Goal: Task Accomplishment & Management: Manage account settings

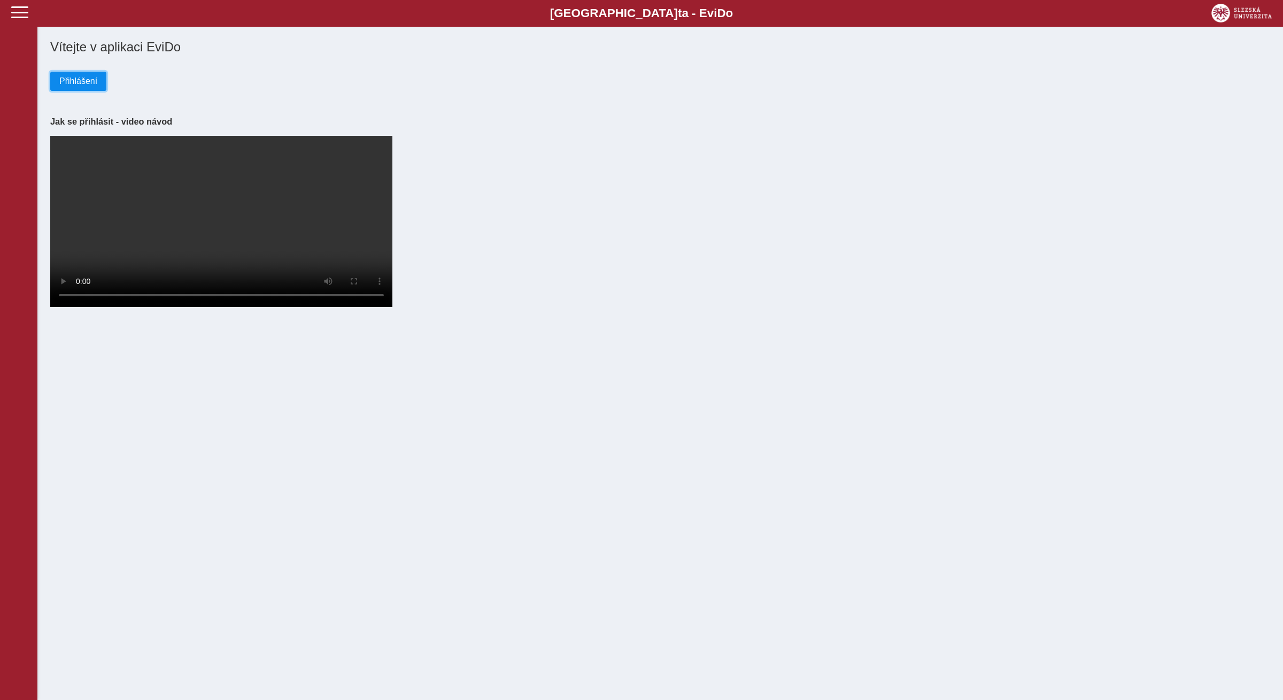
click at [90, 84] on span "Přihlášení" at bounding box center [78, 81] width 38 height 10
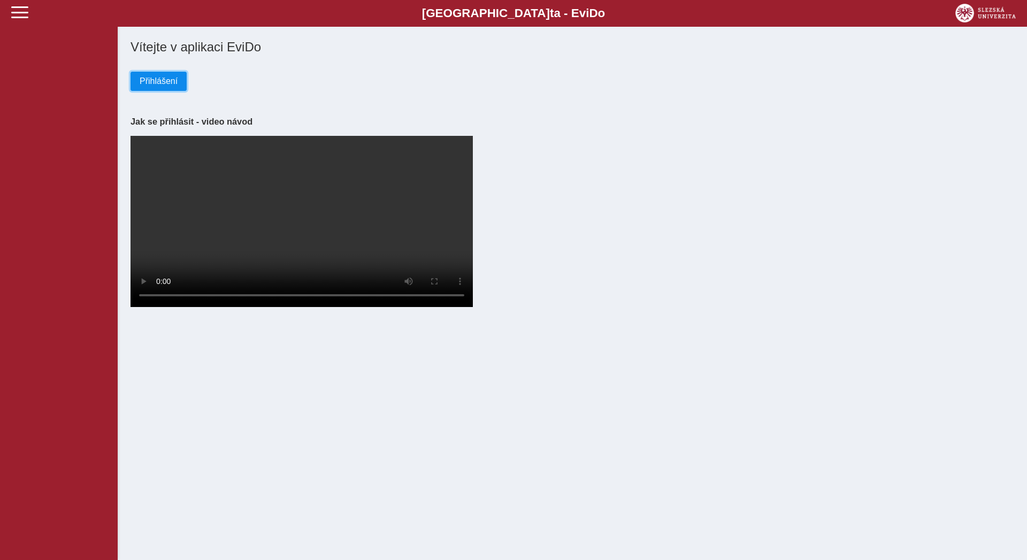
click at [166, 84] on span "Přihlášení" at bounding box center [159, 81] width 38 height 10
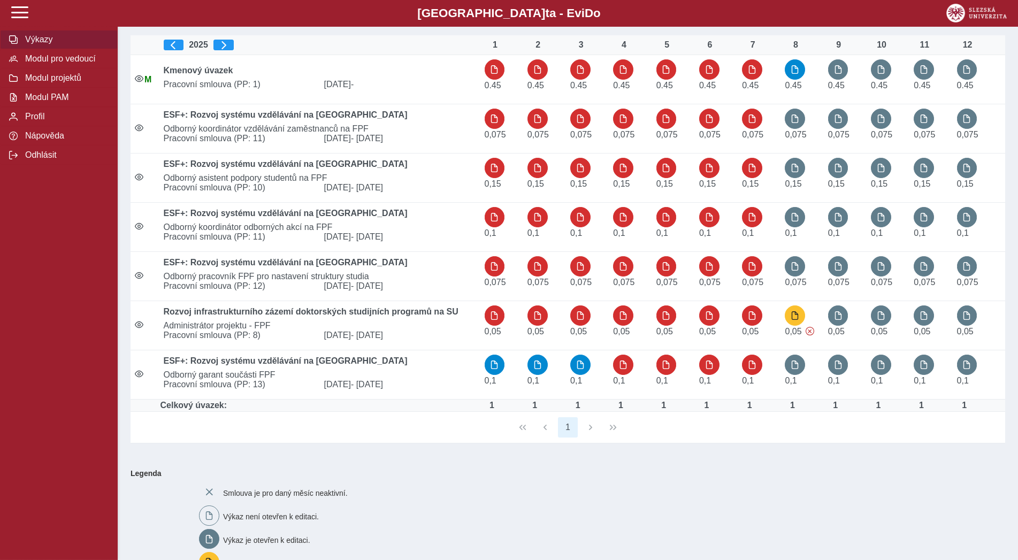
scroll to position [55, 0]
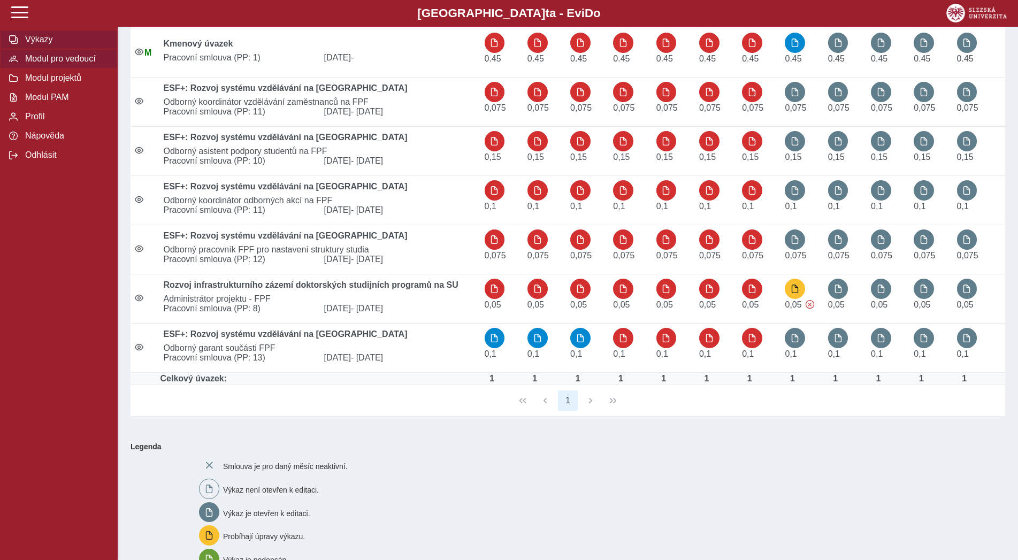
click at [52, 64] on span "Modul pro vedoucí" at bounding box center [65, 59] width 87 height 10
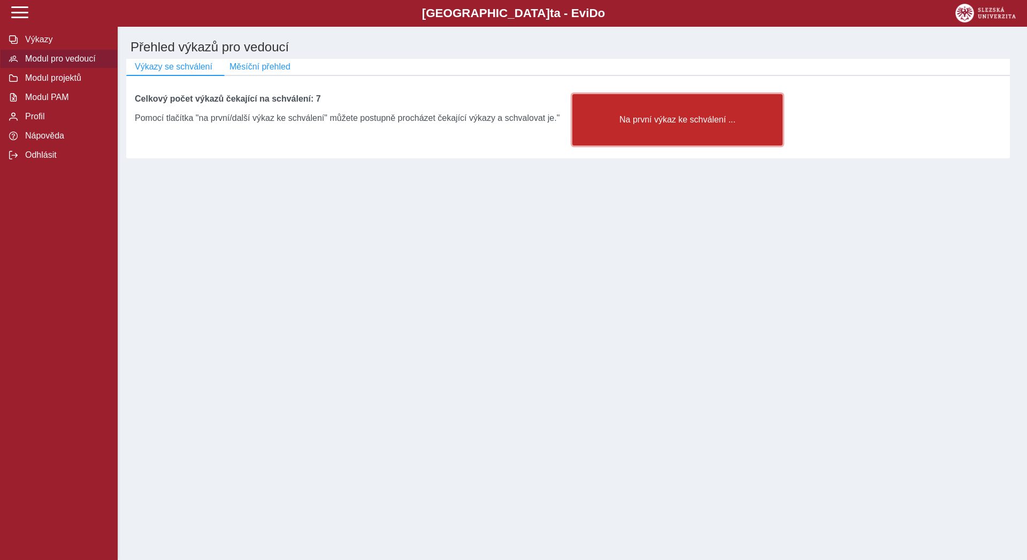
click at [627, 134] on button "Na první výkaz ke schválení ..." at bounding box center [677, 119] width 210 height 51
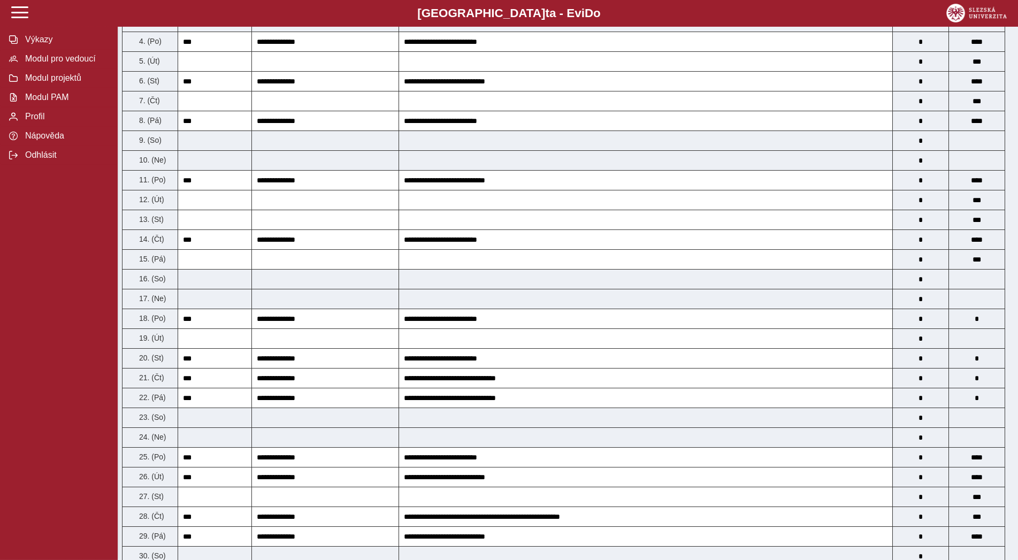
scroll to position [733, 0]
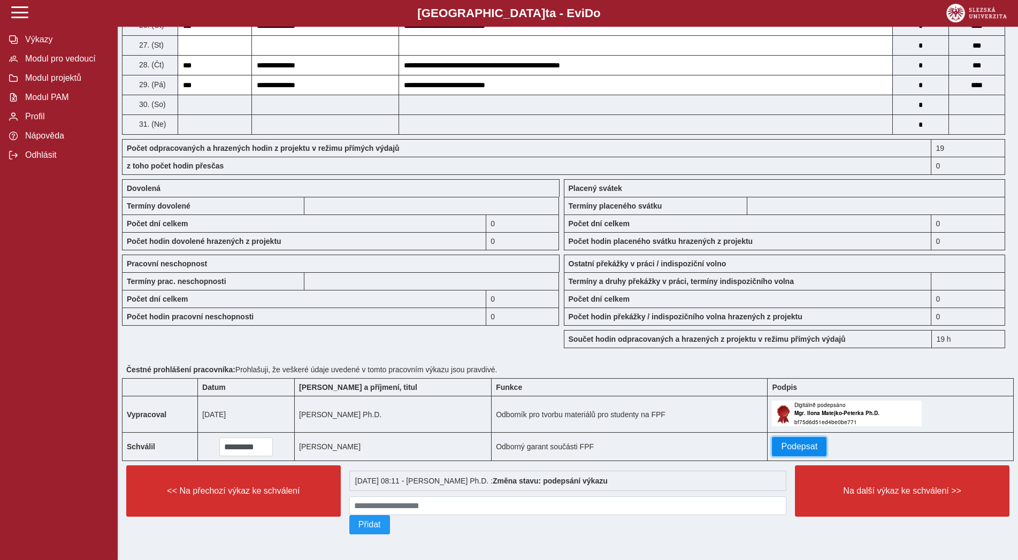
click at [792, 442] on span "Podepsat" at bounding box center [799, 447] width 36 height 10
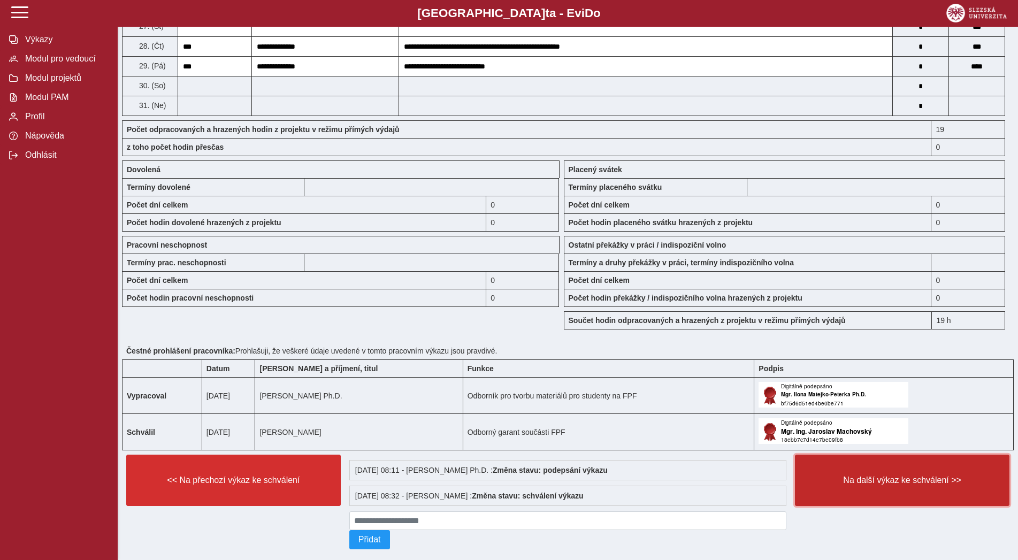
click at [858, 485] on span "Na další výkaz ke schválení >>" at bounding box center [902, 480] width 196 height 10
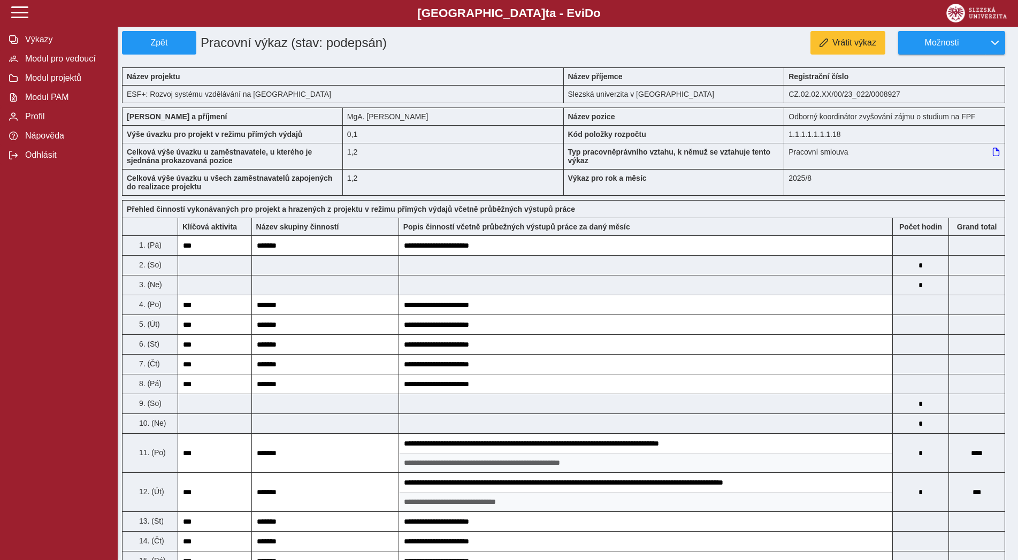
scroll to position [873, 0]
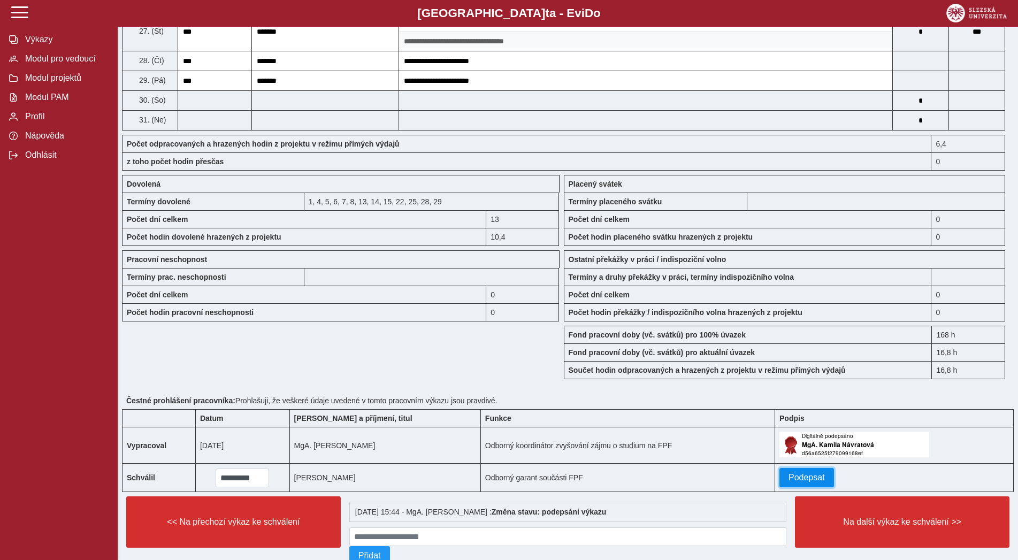
click at [811, 482] on span "Podepsat" at bounding box center [806, 478] width 36 height 10
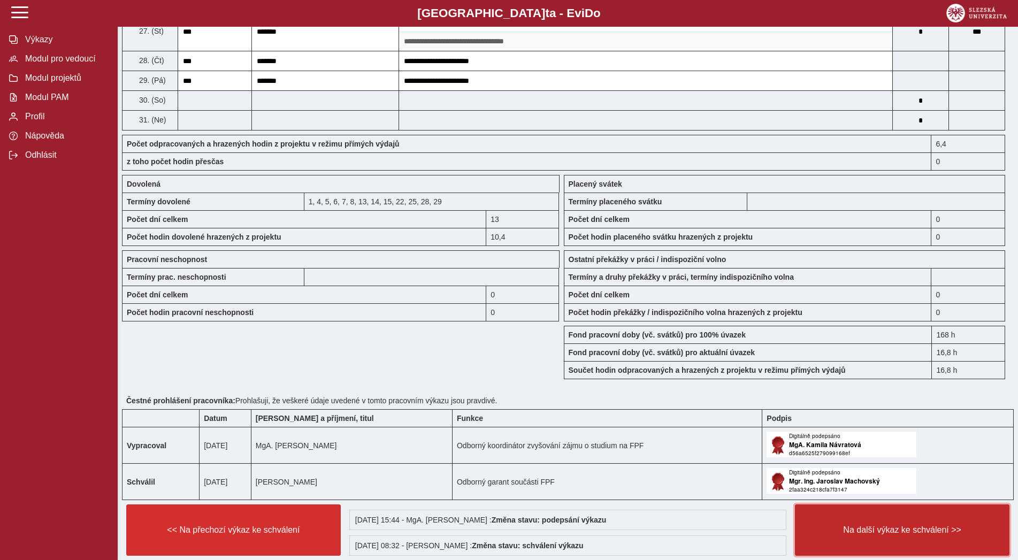
click at [858, 535] on span "Na další výkaz ke schválení >>" at bounding box center [902, 530] width 196 height 10
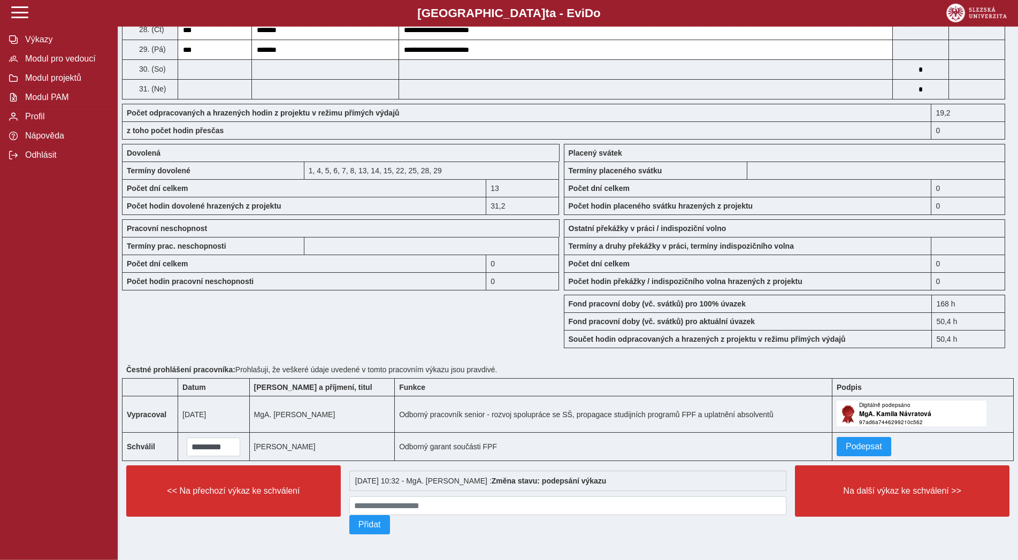
scroll to position [927, 0]
click at [853, 448] on span "Podepsat" at bounding box center [863, 447] width 36 height 10
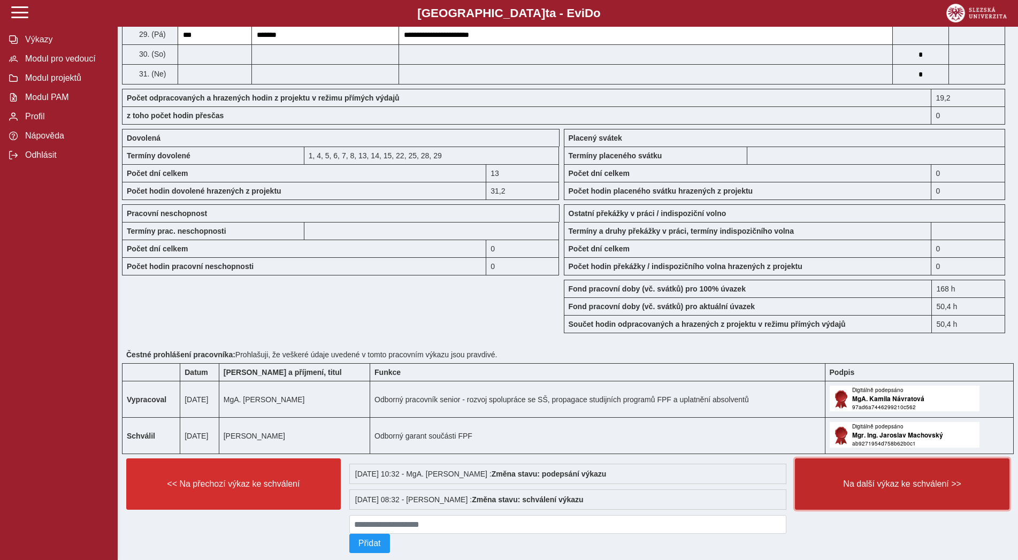
click at [847, 489] on span "Na další výkaz ke schválení >>" at bounding box center [902, 484] width 196 height 10
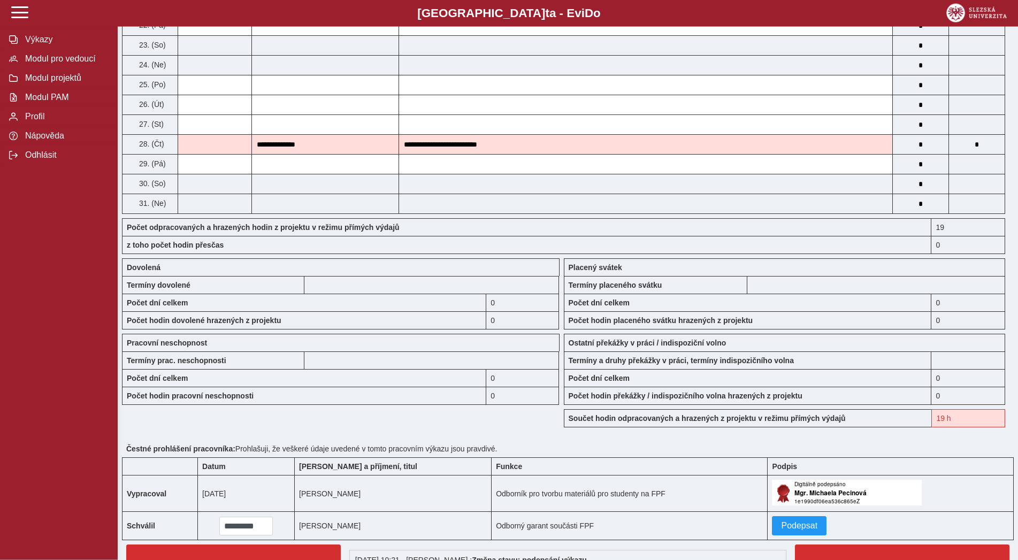
scroll to position [709, 0]
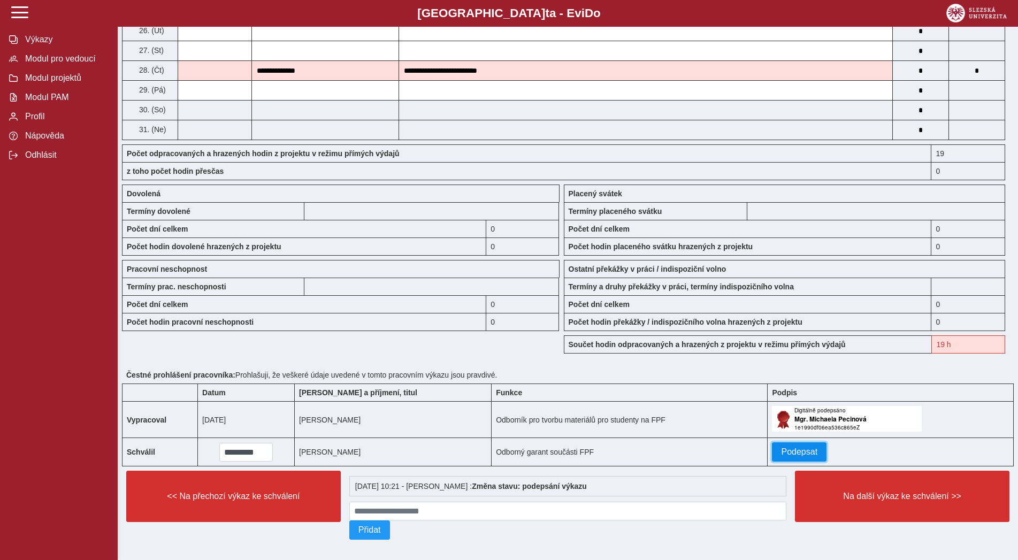
click at [781, 457] on span "Podepsat" at bounding box center [799, 452] width 36 height 10
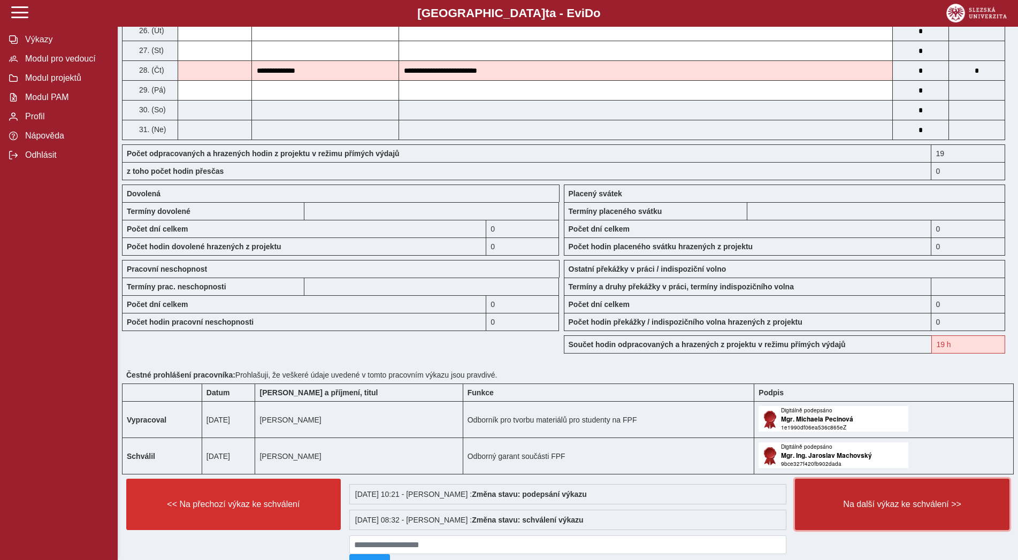
click at [829, 509] on span "Na další výkaz ke schválení >>" at bounding box center [902, 504] width 196 height 10
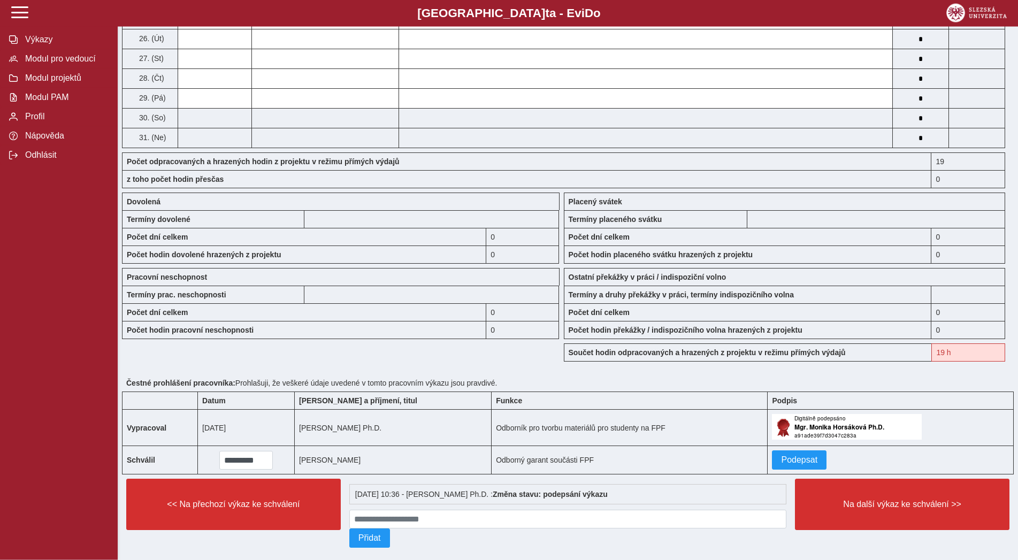
scroll to position [709, 0]
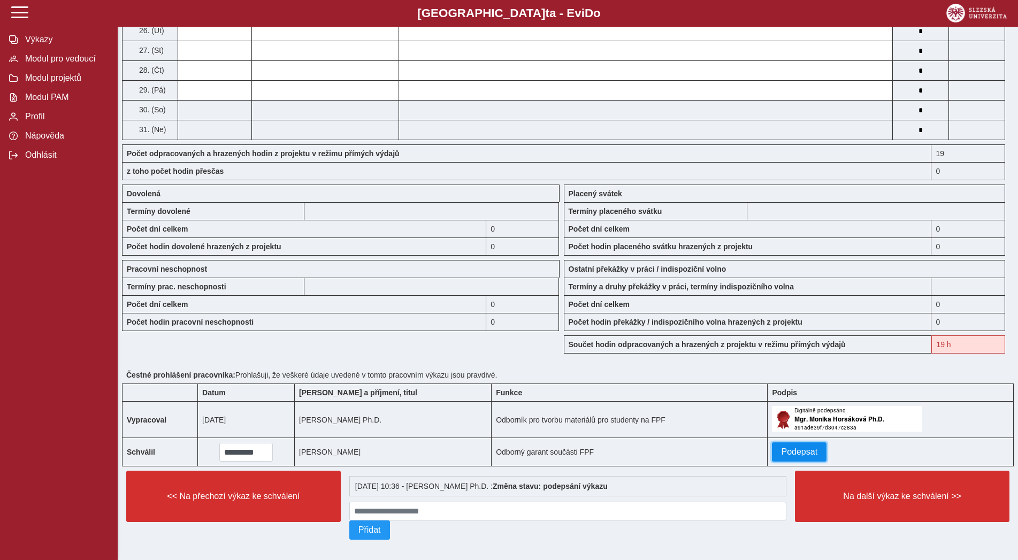
click at [805, 457] on span "Podepsat" at bounding box center [799, 452] width 36 height 10
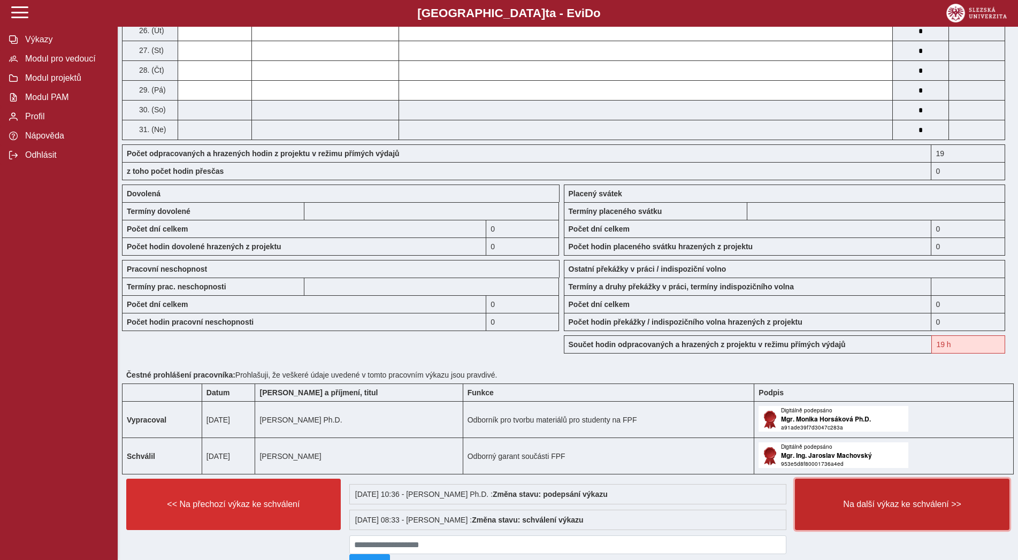
click at [843, 502] on button "Na další výkaz ke schválení >>" at bounding box center [902, 504] width 214 height 51
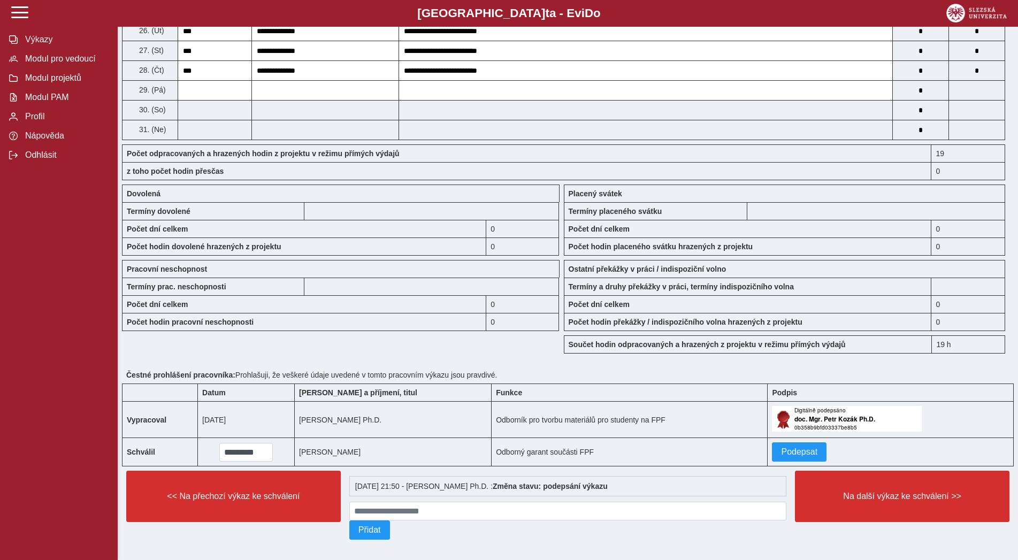
scroll to position [733, 0]
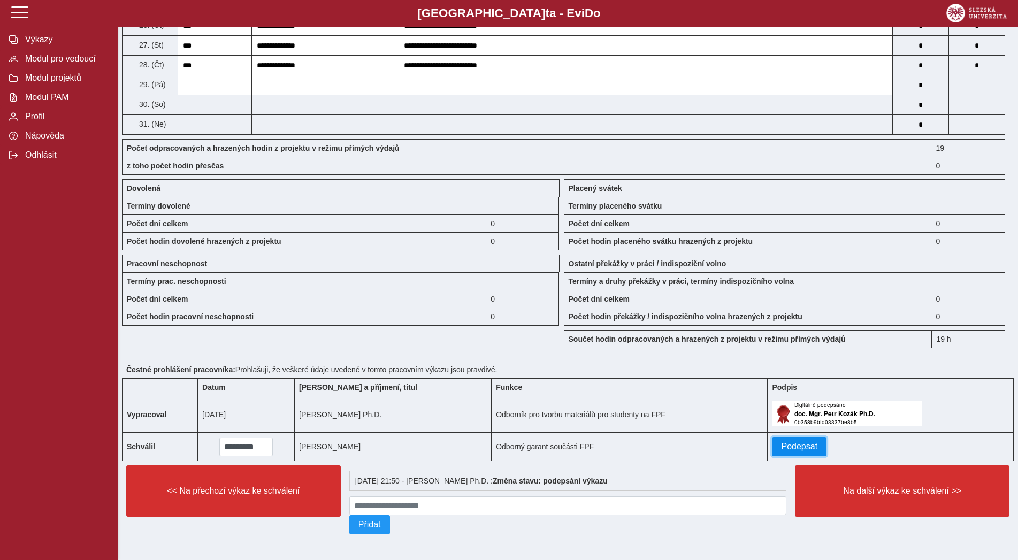
click at [802, 442] on span "Podepsat" at bounding box center [799, 447] width 36 height 10
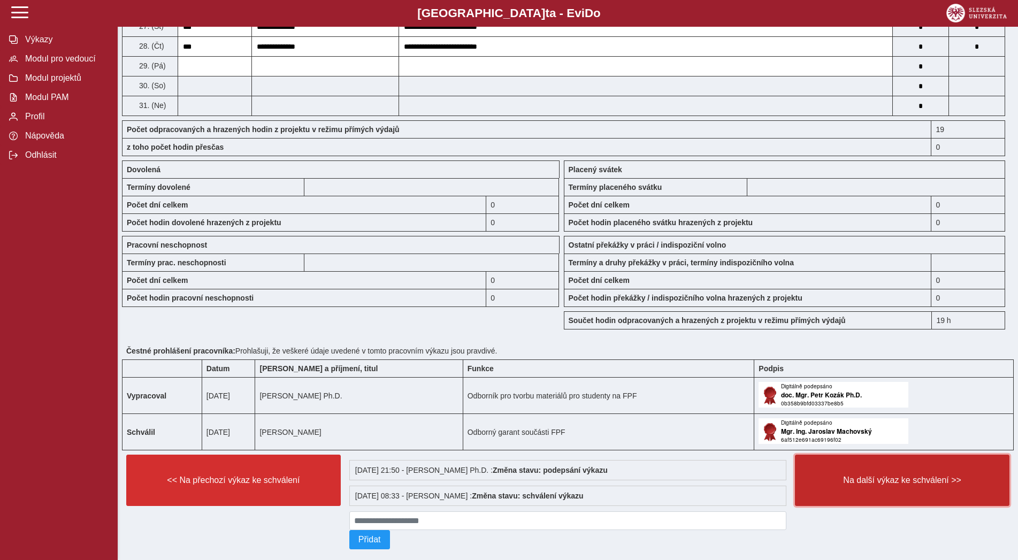
click at [813, 477] on button "Na další výkaz ke schválení >>" at bounding box center [902, 479] width 214 height 51
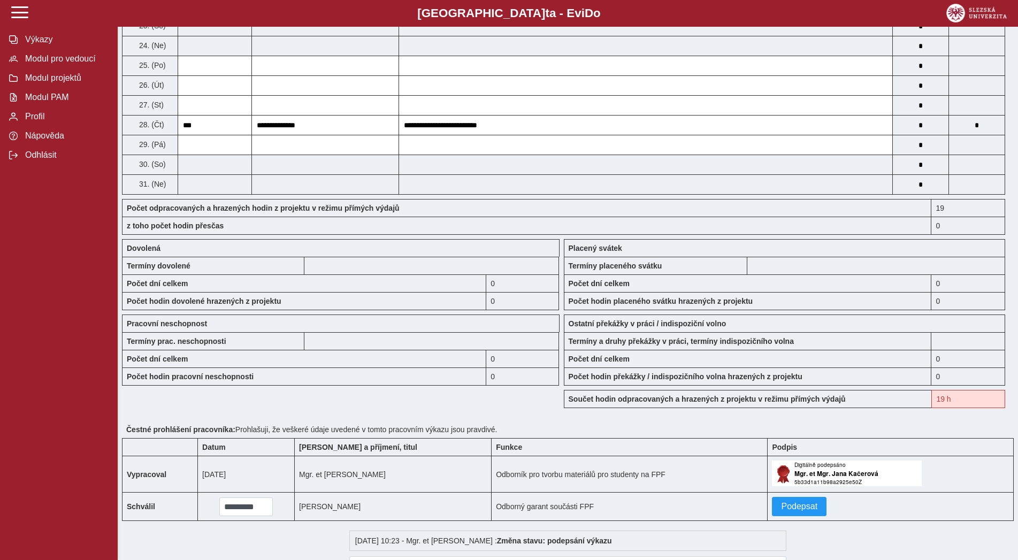
scroll to position [709, 0]
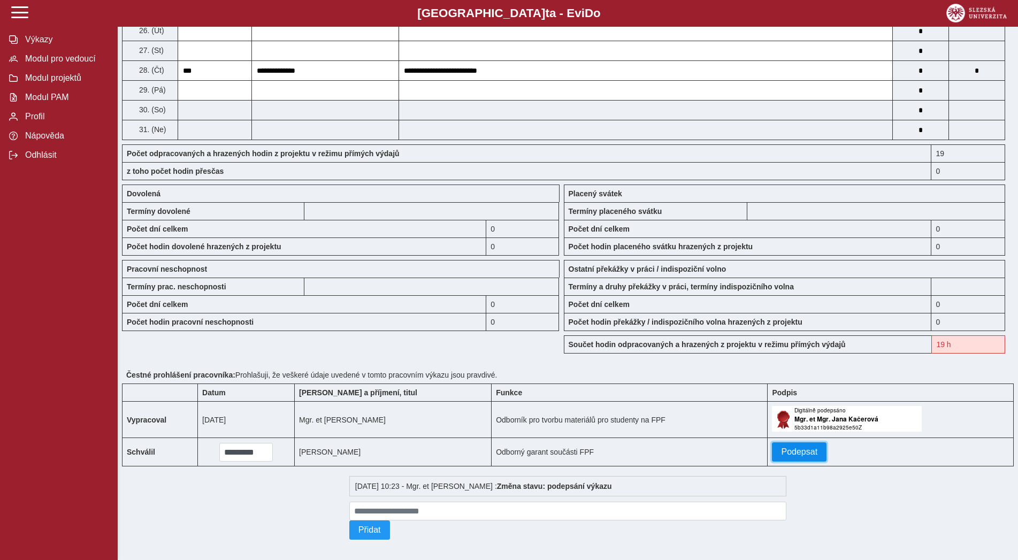
click at [808, 461] on button "Podepsat" at bounding box center [799, 451] width 55 height 19
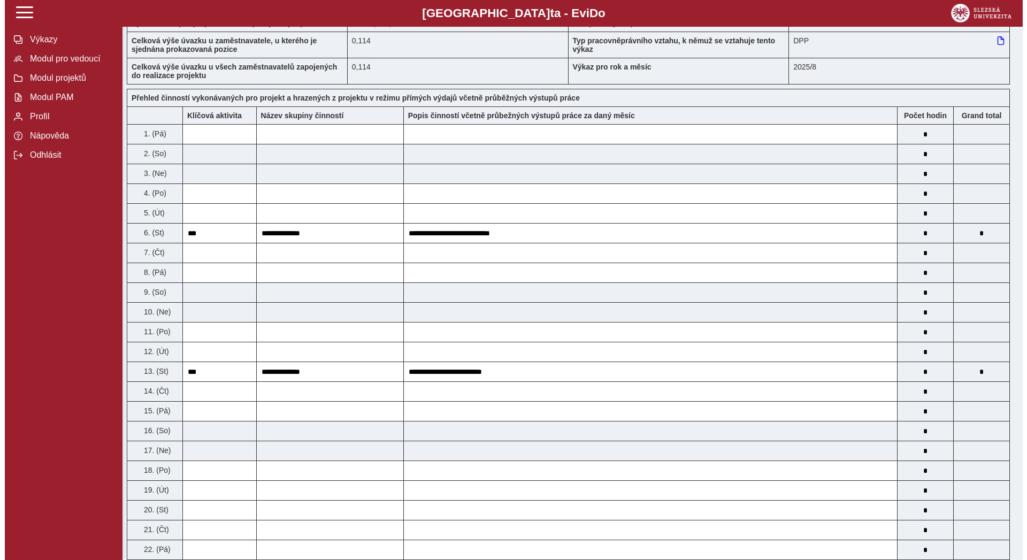
scroll to position [0, 0]
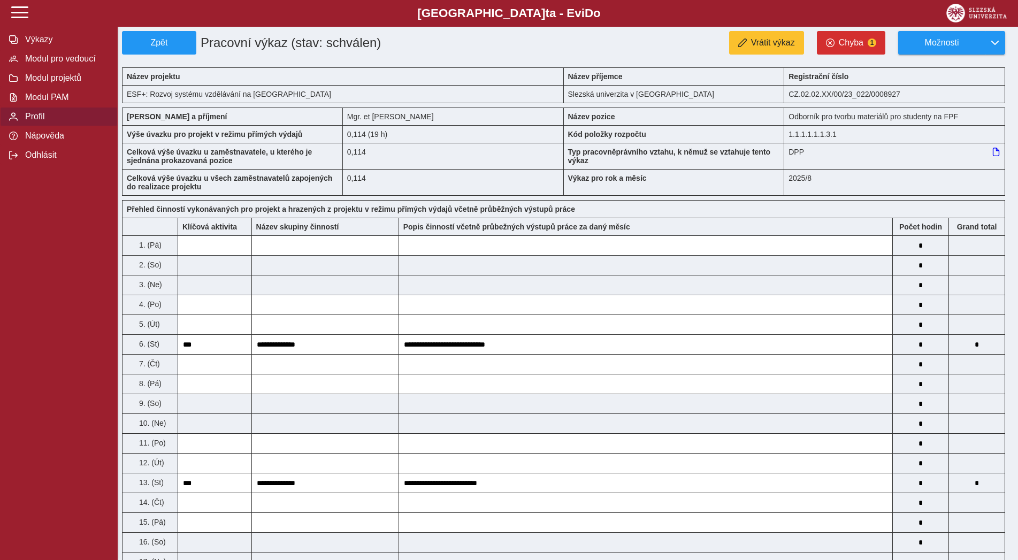
click at [57, 126] on button "Profil" at bounding box center [59, 116] width 118 height 19
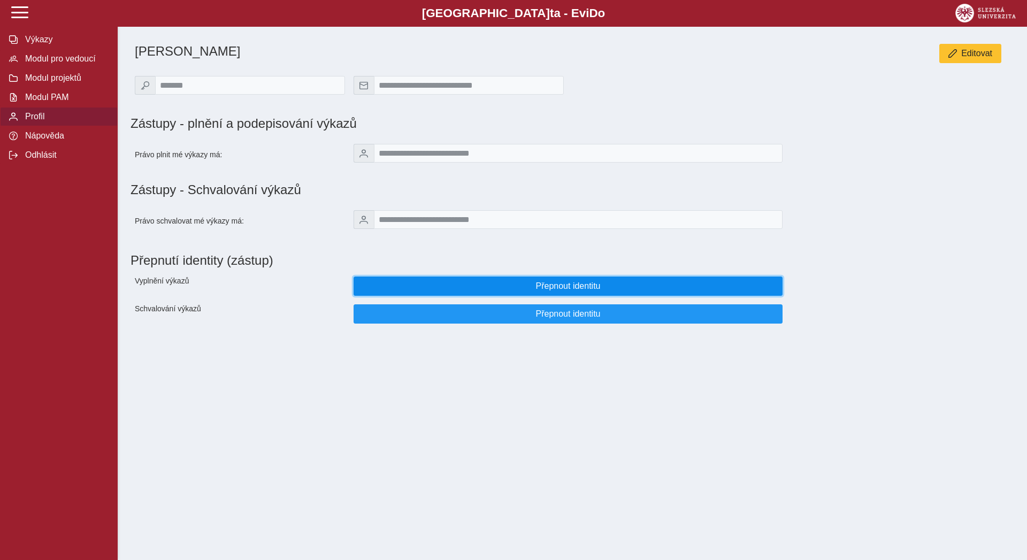
click at [436, 291] on span "Přepnout identitu" at bounding box center [568, 286] width 411 height 10
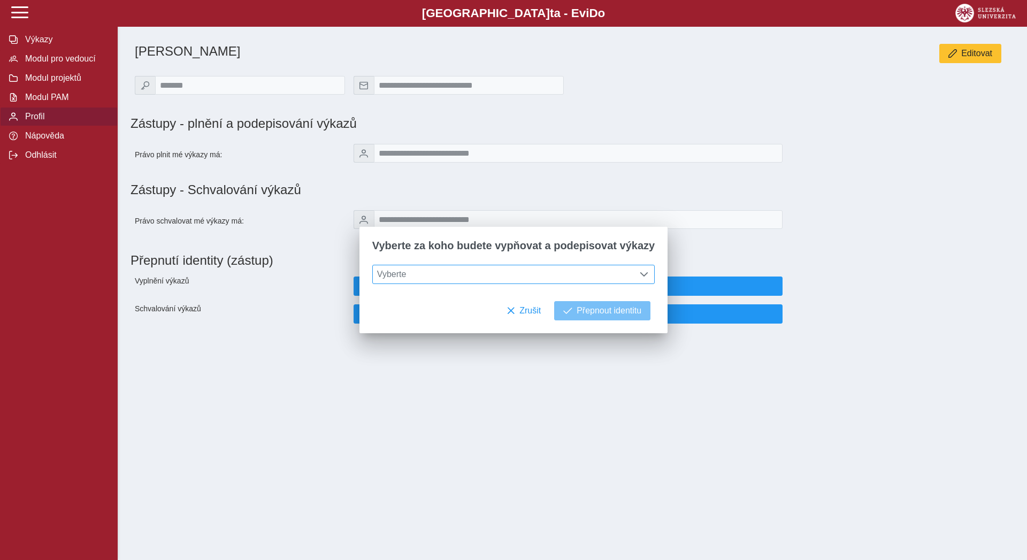
click at [434, 273] on span "Vyberte" at bounding box center [503, 274] width 261 height 18
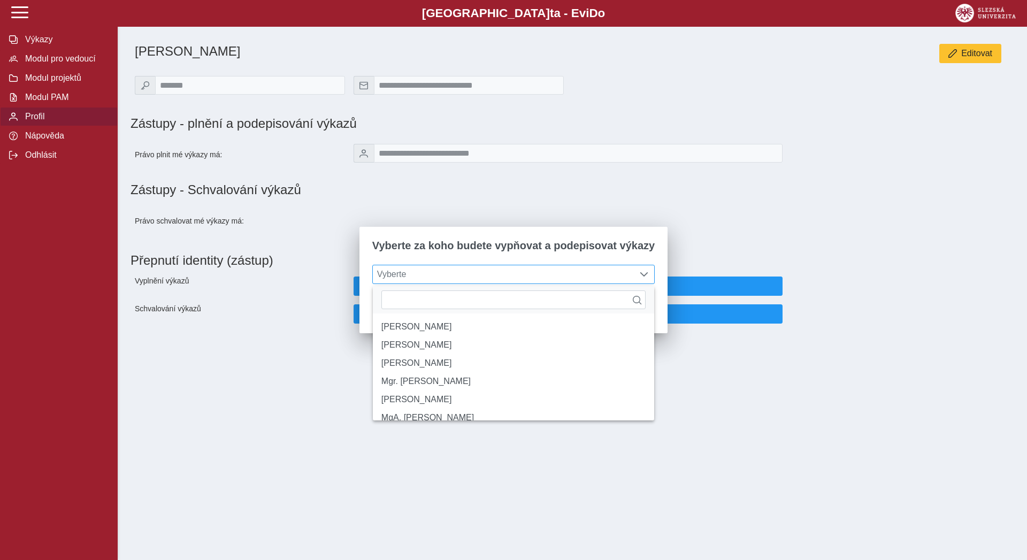
type input "**********"
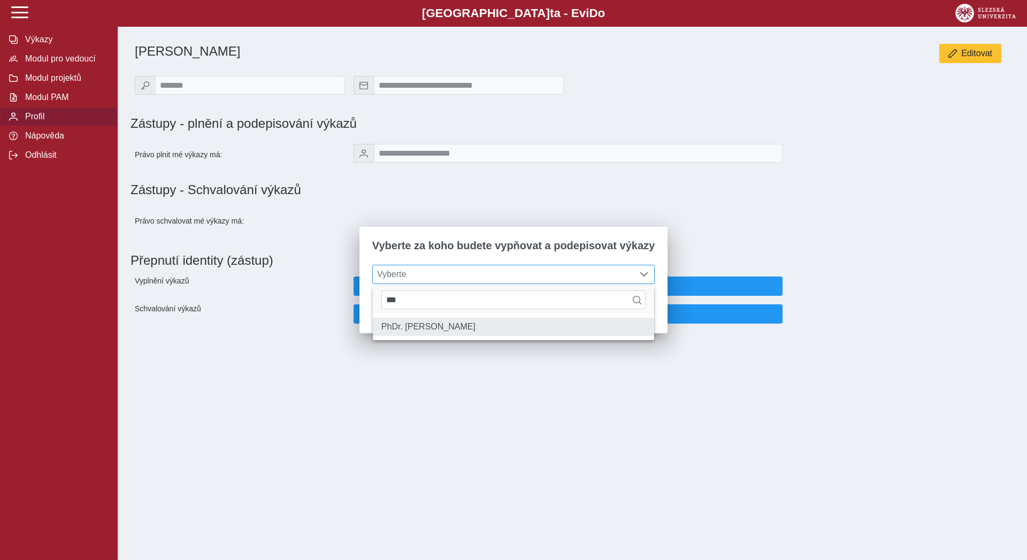
type input "***"
click at [402, 326] on li "PhDr. [PERSON_NAME]" at bounding box center [513, 327] width 281 height 18
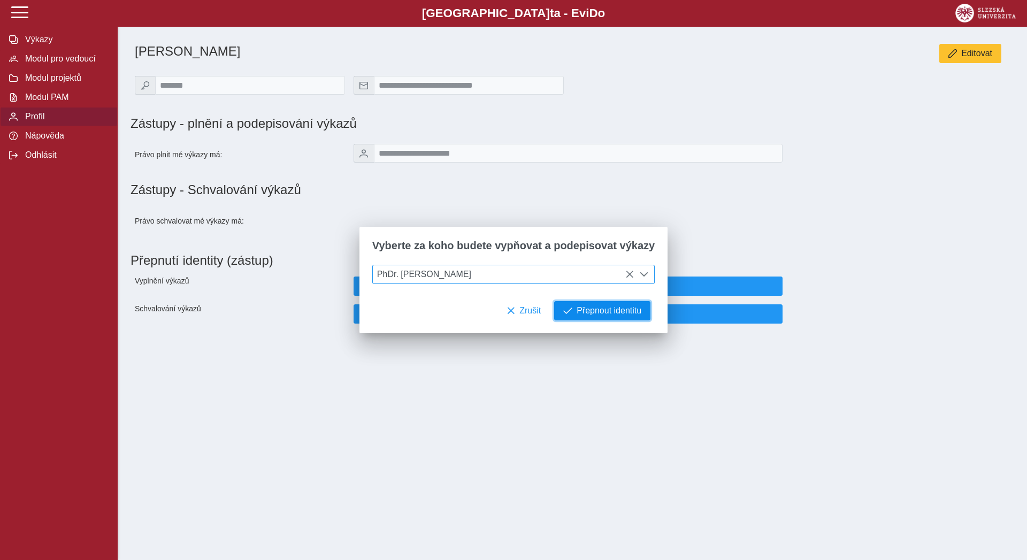
click at [586, 315] on span "Přepnout identitu" at bounding box center [608, 311] width 65 height 10
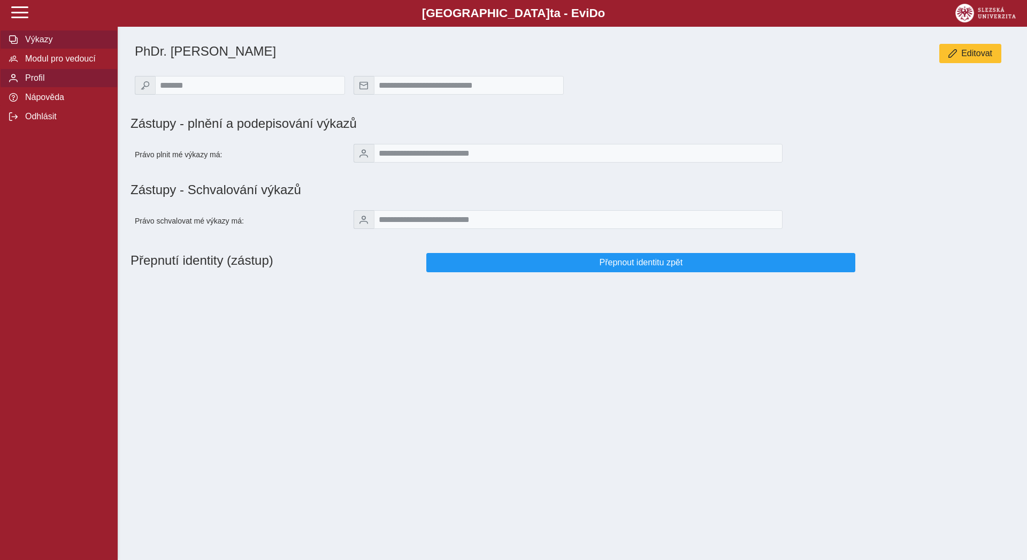
click at [50, 44] on span "Výkazy" at bounding box center [65, 40] width 87 height 10
